Goal: Task Accomplishment & Management: Complete application form

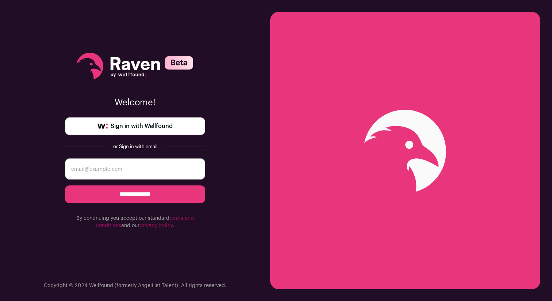
click at [156, 123] on span "Sign in with Wellfound" at bounding box center [142, 126] width 62 height 9
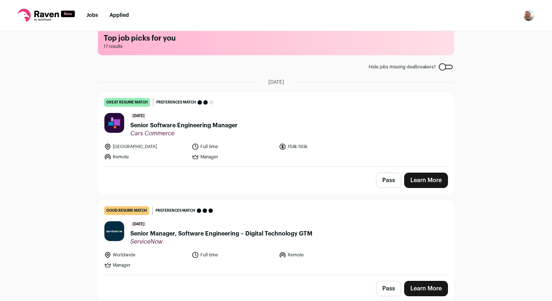
scroll to position [12, 0]
click at [159, 125] on span "Senior Software Engineering Manager" at bounding box center [183, 125] width 107 height 9
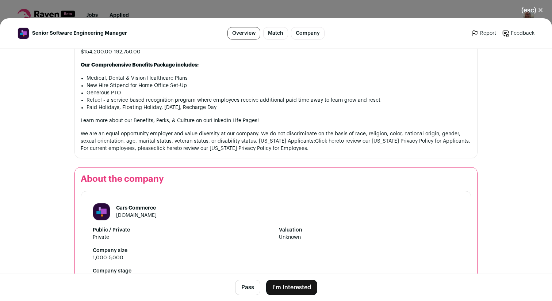
scroll to position [956, 0]
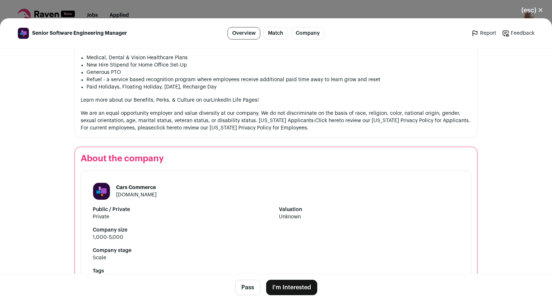
click at [295, 286] on button "I'm Interested" at bounding box center [291, 286] width 51 height 15
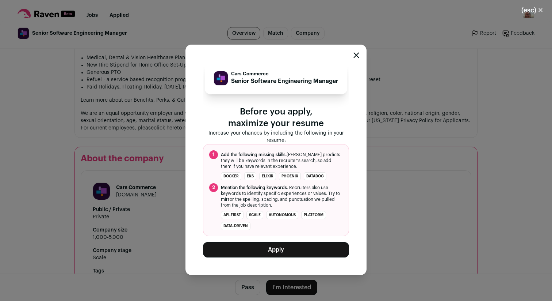
click at [359, 53] on icon "Close modal" at bounding box center [356, 55] width 5 height 5
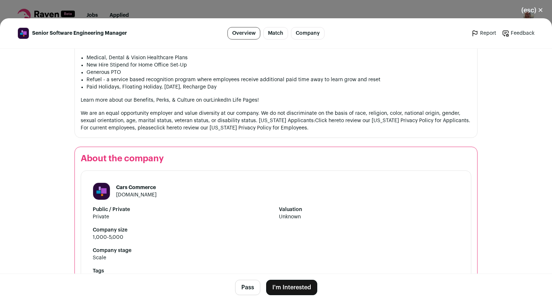
click at [534, 9] on button "(esc) ✕" at bounding box center [532, 10] width 39 height 16
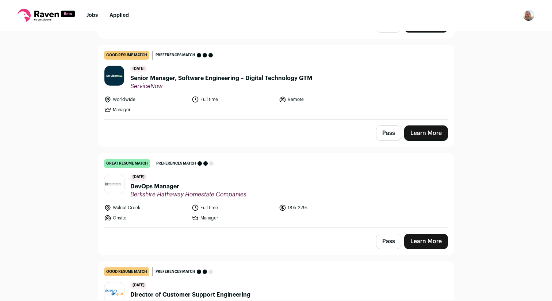
scroll to position [179, 0]
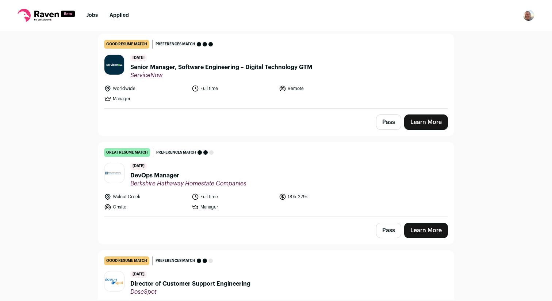
click at [149, 175] on span "DevOps Manager" at bounding box center [188, 175] width 116 height 9
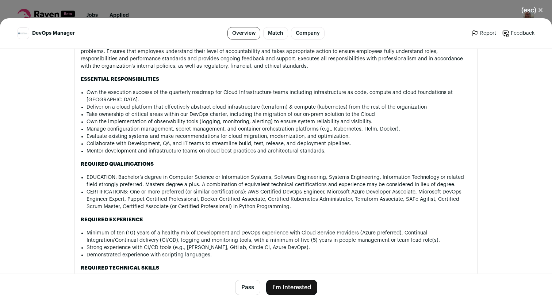
scroll to position [451, 0]
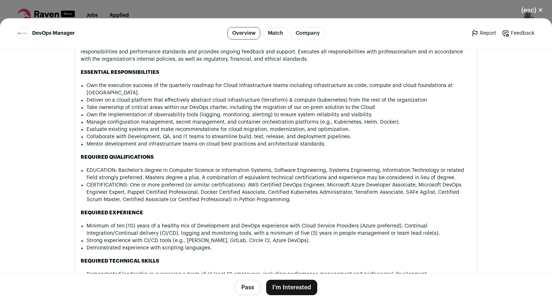
click at [25, 153] on main "DevOps Manager Overview Match Company Report Feedback Report Feedback Berkshire…" at bounding box center [276, 159] width 552 height 282
click at [535, 9] on button "(esc) ✕" at bounding box center [532, 10] width 39 height 16
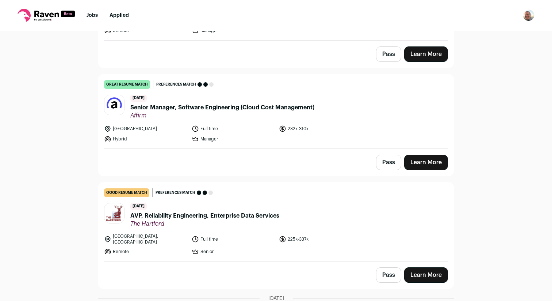
scroll to position [1149, 0]
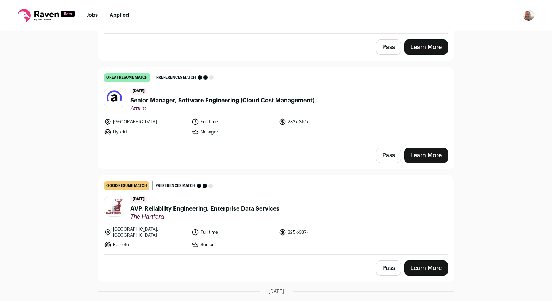
click at [203, 98] on span "Senior Manager, Software Engineering (Cloud Cost Management)" at bounding box center [222, 100] width 184 height 9
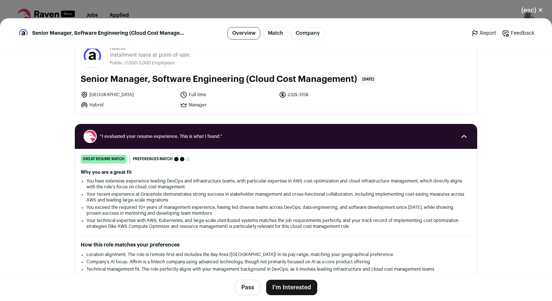
scroll to position [0, 0]
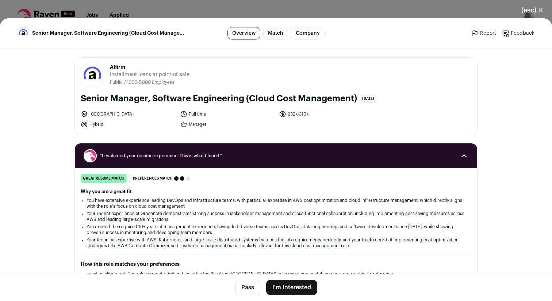
click at [299, 288] on button "I'm Interested" at bounding box center [291, 286] width 51 height 15
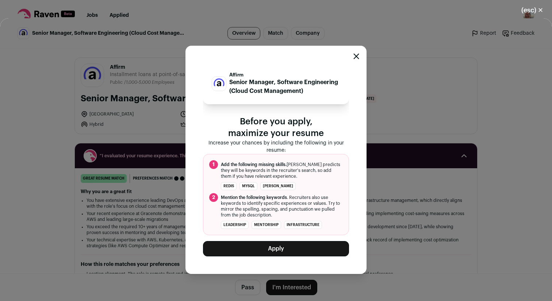
click at [304, 246] on button "Apply" at bounding box center [276, 248] width 146 height 15
